Goal: Information Seeking & Learning: Learn about a topic

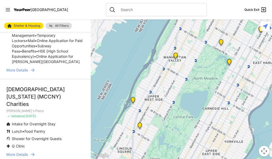
click at [91, 147] on div at bounding box center [181, 89] width 181 height 140
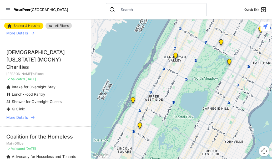
click at [34, 118] on li "Metropolitan Community Church of New York (MCCNY) Charities Sylvia's Place ✓ Va…" at bounding box center [45, 84] width 91 height 85
click at [34, 120] on icon at bounding box center [32, 117] width 5 height 5
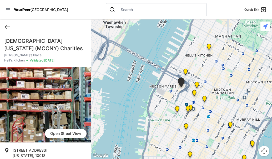
click at [108, 138] on div at bounding box center [181, 89] width 181 height 140
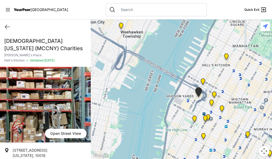
drag, startPoint x: 108, startPoint y: 138, endPoint x: 134, endPoint y: 154, distance: 29.8
click at [134, 154] on div at bounding box center [181, 89] width 181 height 140
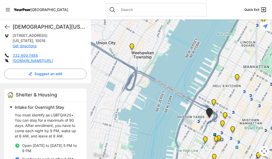
scroll to position [125, 0]
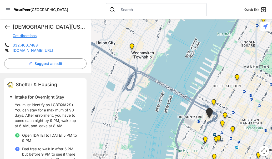
click at [18, 126] on p "You must identify as LGBTQIA2S+. You can stay for a maximum of 90 days. After e…" at bounding box center [48, 115] width 66 height 26
select select "recentlyUpdated"
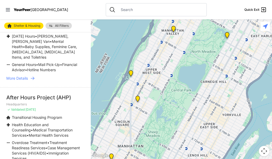
scroll to position [1187, 0]
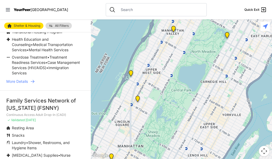
scroll to position [1227, 0]
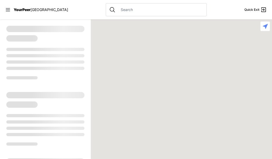
select select "recentlyUpdated"
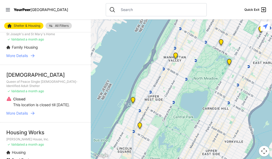
scroll to position [295, 0]
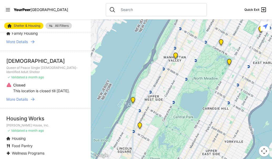
click at [91, 157] on div at bounding box center [181, 89] width 181 height 140
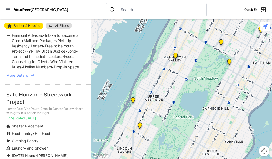
scroll to position [1064, 0]
